Goal: Information Seeking & Learning: Find specific page/section

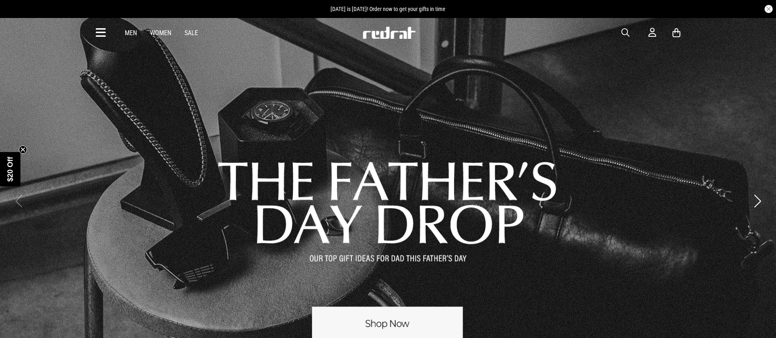
click at [623, 30] on span "button" at bounding box center [625, 33] width 8 height 10
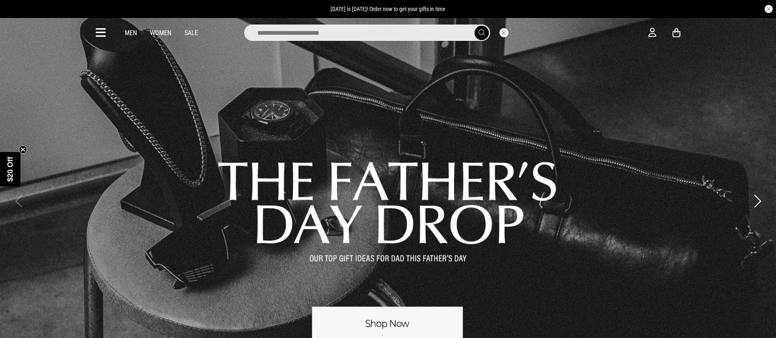
click at [338, 25] on input "search" at bounding box center [367, 33] width 246 height 16
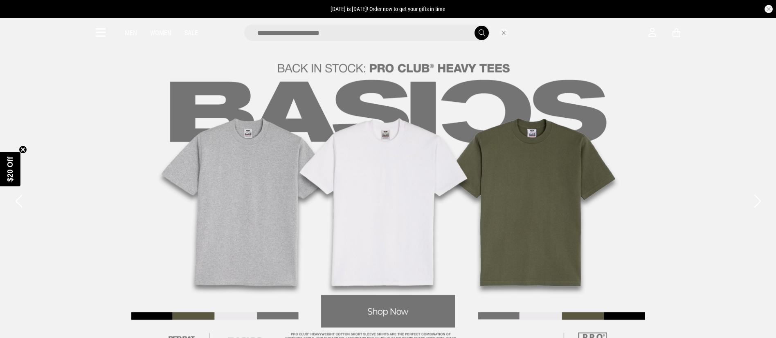
type input "*"
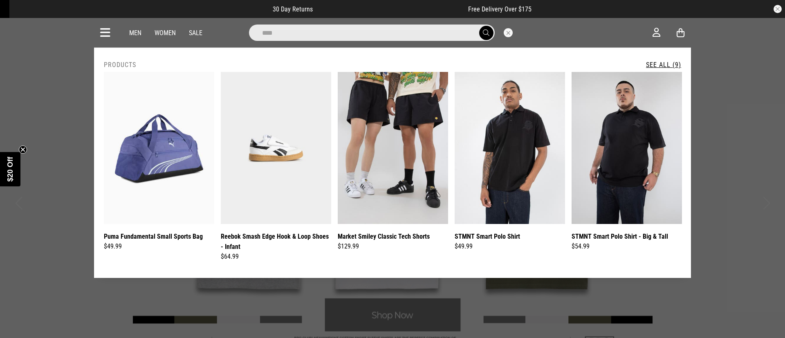
type input "****"
click at [479, 26] on button "submit" at bounding box center [486, 33] width 14 height 14
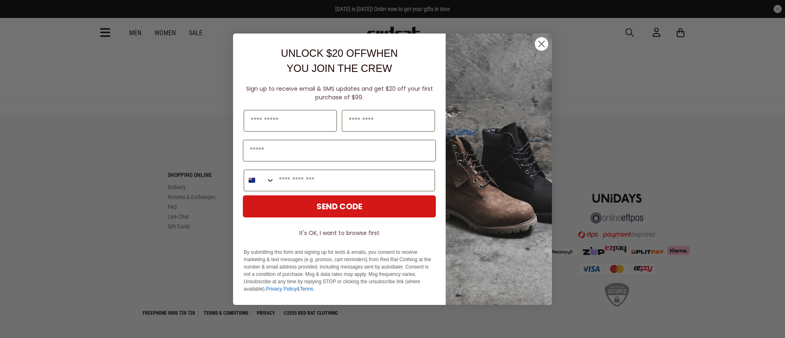
click at [548, 47] on icon "Close dialog" at bounding box center [542, 44] width 14 height 14
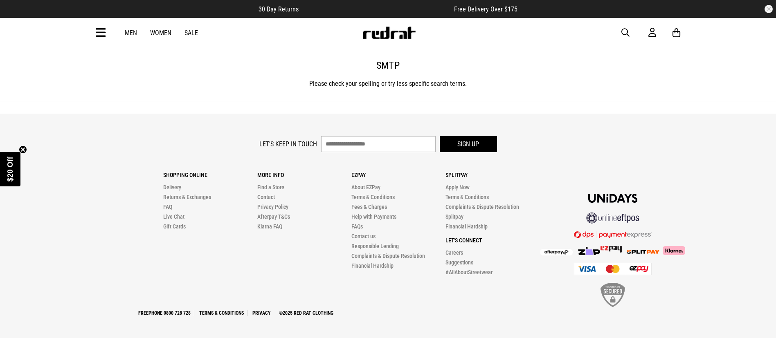
click at [625, 35] on span "button" at bounding box center [625, 33] width 8 height 10
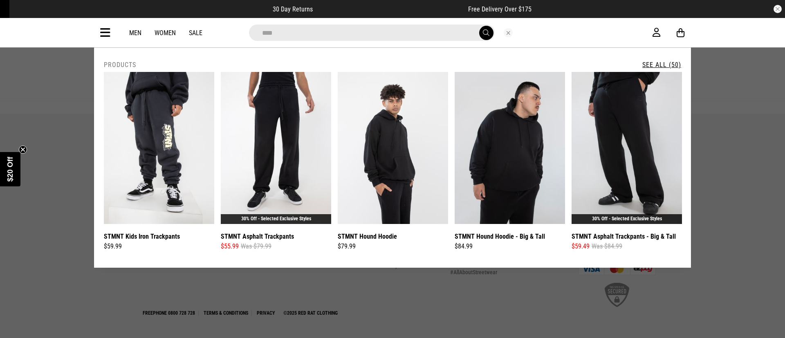
type input "****"
click at [479, 26] on button "submit" at bounding box center [486, 33] width 14 height 14
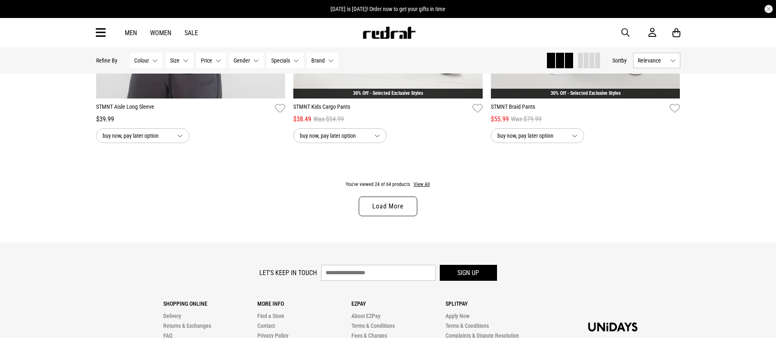
scroll to position [2581, 0]
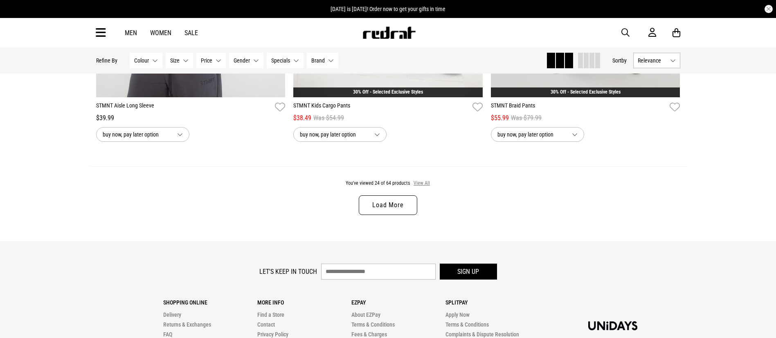
click at [425, 187] on button "View All" at bounding box center [421, 183] width 17 height 7
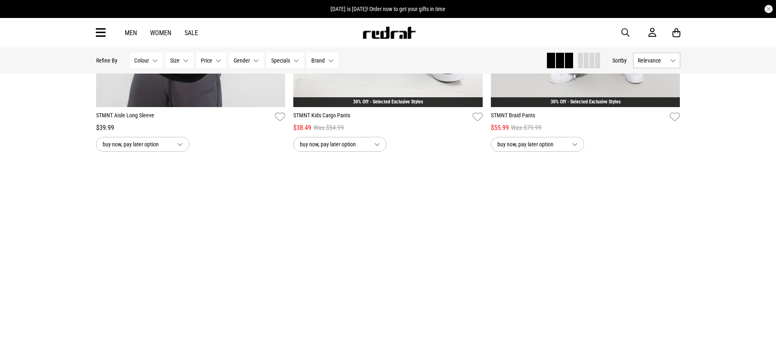
scroll to position [2591, 0]
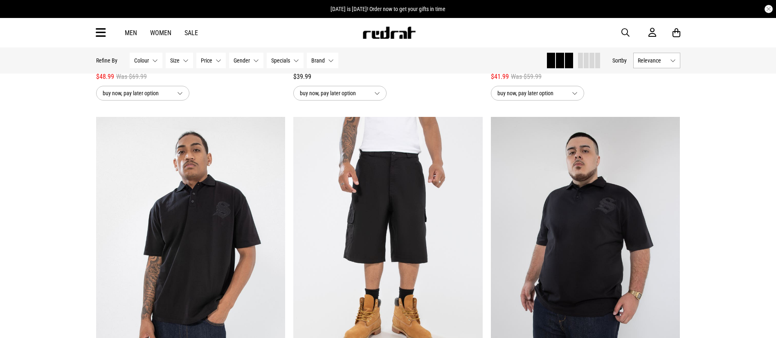
scroll to position [4568, 0]
